Goal: Transaction & Acquisition: Purchase product/service

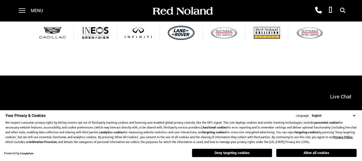
scroll to position [247, 0]
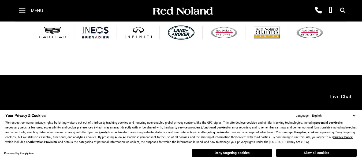
click at [21, 11] on span at bounding box center [22, 10] width 7 height 21
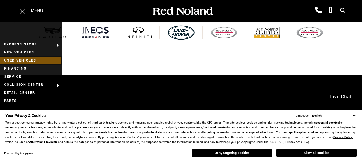
click at [24, 57] on link "Used Vehicles" at bounding box center [31, 60] width 62 height 8
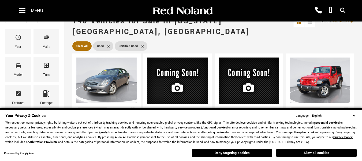
scroll to position [54, 0]
